Goal: Information Seeking & Learning: Learn about a topic

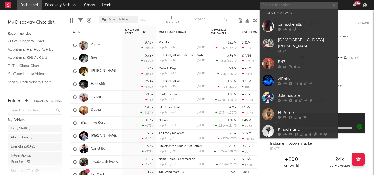
click at [291, 4] on input "text" at bounding box center [299, 5] width 78 height 6
paste input "[URL][DOMAIN_NAME]"
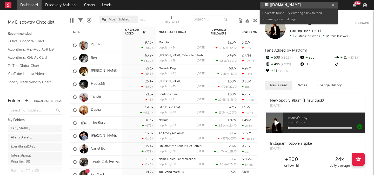
click at [274, 5] on input "[URL][DOMAIN_NAME]" at bounding box center [299, 5] width 78 height 6
type input "a"
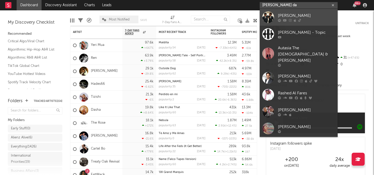
type input "[PERSON_NAME] da"
click at [302, 18] on div "[PERSON_NAME]" at bounding box center [306, 15] width 57 height 6
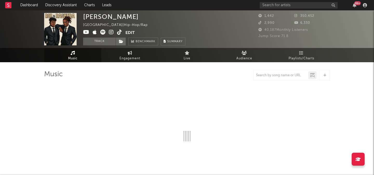
select select "6m"
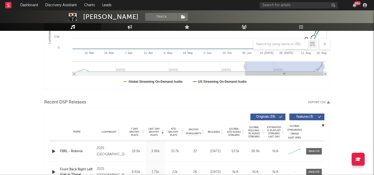
scroll to position [127, 0]
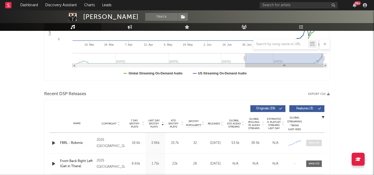
click at [308, 141] on span at bounding box center [315, 143] width 16 height 6
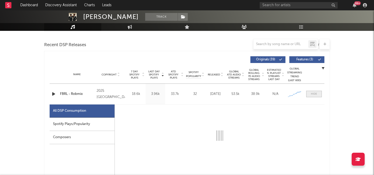
scroll to position [204, 0]
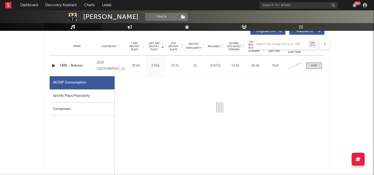
select select "1w"
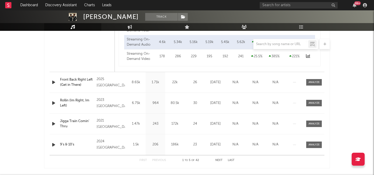
scroll to position [455, 0]
click at [313, 87] on div "Name Front Back Right Left (Get in There) Copyright 2025 Jigg University Label …" at bounding box center [187, 83] width 275 height 21
click at [313, 84] on div at bounding box center [314, 83] width 11 height 4
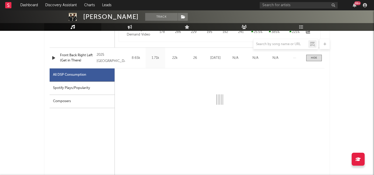
scroll to position [493, 0]
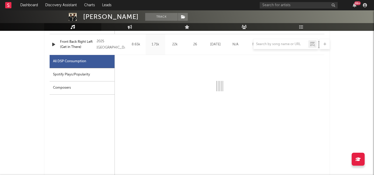
select select "1w"
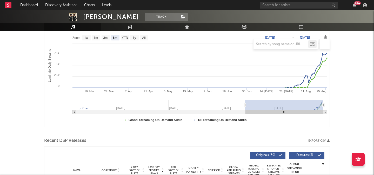
scroll to position [0, 0]
